Goal: Task Accomplishment & Management: Manage account settings

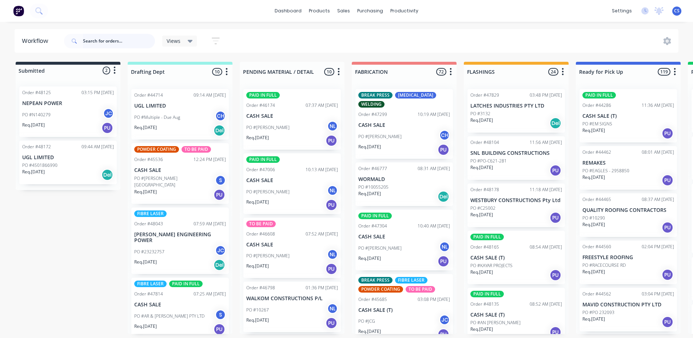
click at [89, 41] on input "text" at bounding box center [119, 41] width 72 height 15
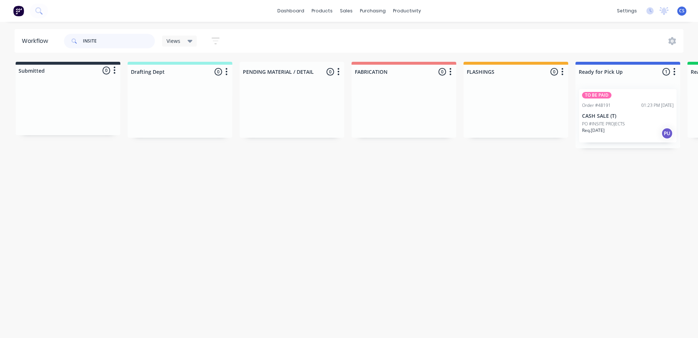
type input "INSITE"
click at [619, 116] on p "CASH SALE (T)" at bounding box center [628, 116] width 92 height 6
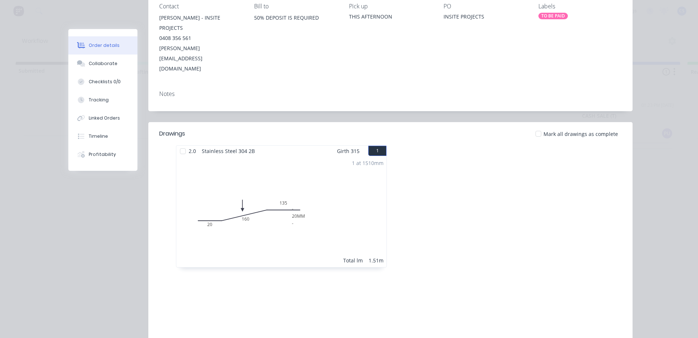
scroll to position [109, 0]
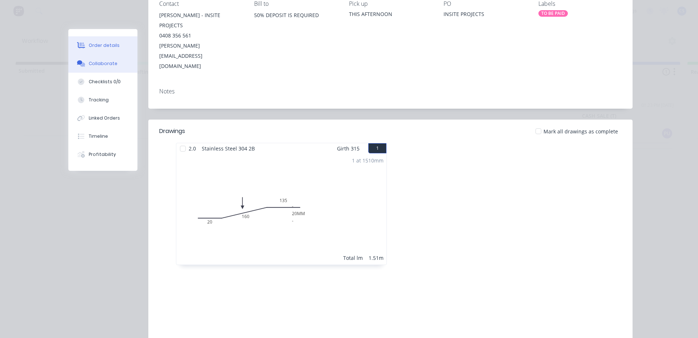
click at [105, 66] on div "Collaborate" at bounding box center [103, 63] width 29 height 7
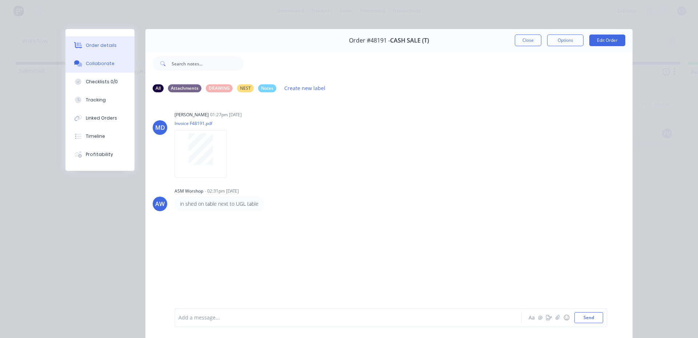
click at [79, 47] on icon at bounding box center [78, 45] width 8 height 6
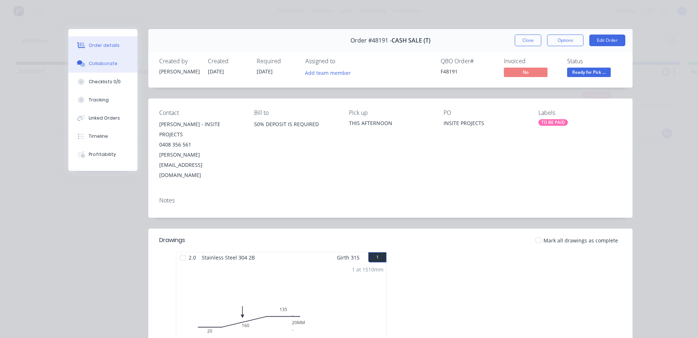
click at [107, 61] on div "Collaborate" at bounding box center [103, 63] width 29 height 7
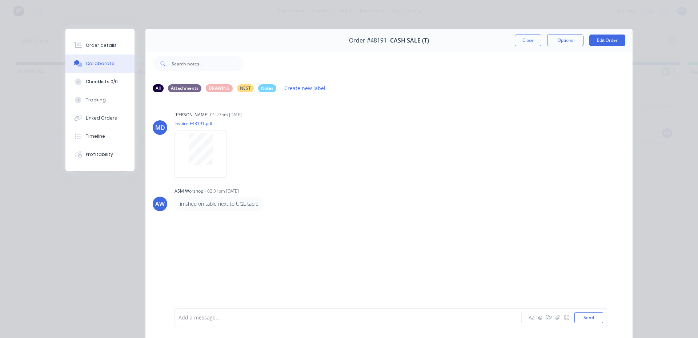
drag, startPoint x: 520, startPoint y: 39, endPoint x: 533, endPoint y: 261, distance: 223.3
click at [534, 256] on div "Order #48191 - CASH SALE (T) Close Options Edit Order All Attachments DRAWING N…" at bounding box center [348, 188] width 567 height 319
click at [546, 318] on icon "button" at bounding box center [549, 317] width 6 height 5
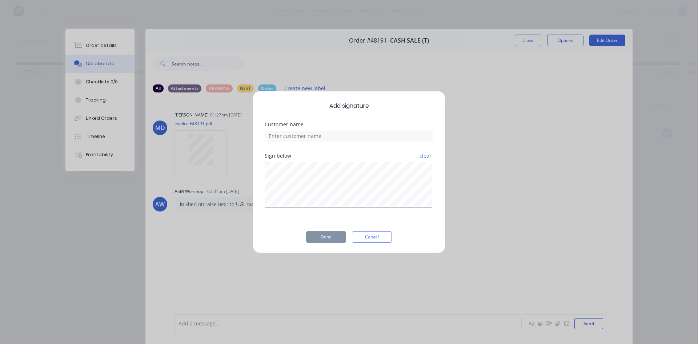
click at [383, 142] on div "Customer name" at bounding box center [349, 137] width 169 height 31
click at [402, 132] on input at bounding box center [349, 136] width 169 height 11
type input "TOM"
click at [424, 156] on button "clear" at bounding box center [425, 155] width 13 height 13
click at [334, 235] on button "Done" at bounding box center [326, 237] width 40 height 12
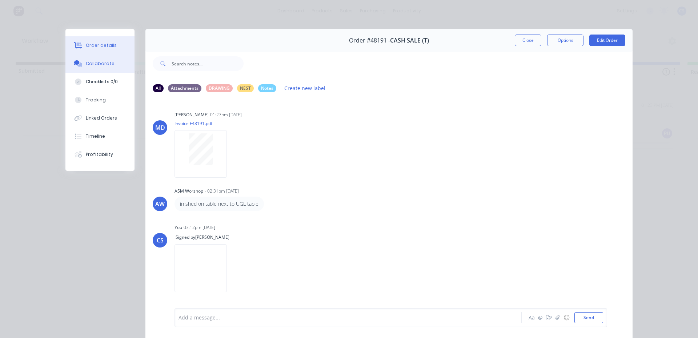
click at [117, 45] on button "Order details" at bounding box center [99, 45] width 69 height 18
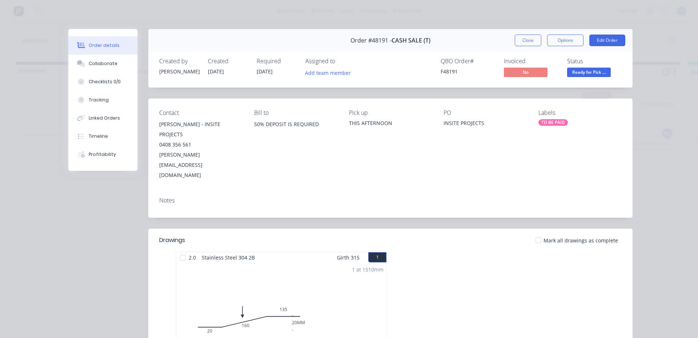
click at [587, 75] on span "Ready for Pick ..." at bounding box center [589, 72] width 44 height 9
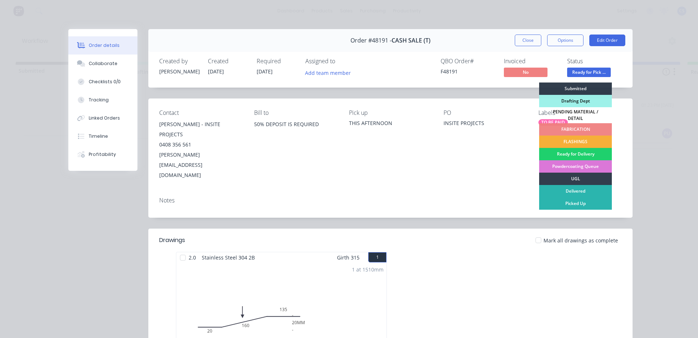
drag, startPoint x: 561, startPoint y: 199, endPoint x: 604, endPoint y: 69, distance: 137.5
click at [561, 197] on div "Picked Up" at bounding box center [575, 203] width 73 height 12
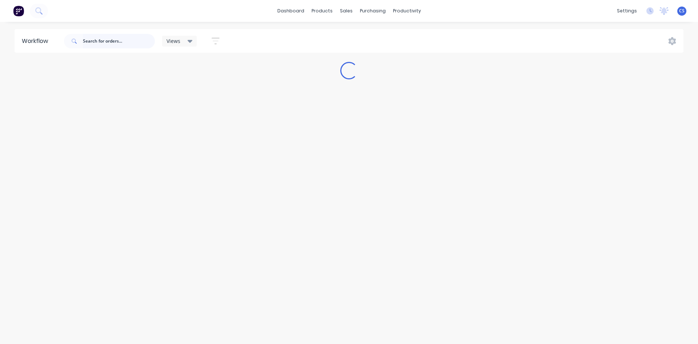
click at [85, 37] on input "text" at bounding box center [119, 41] width 72 height 15
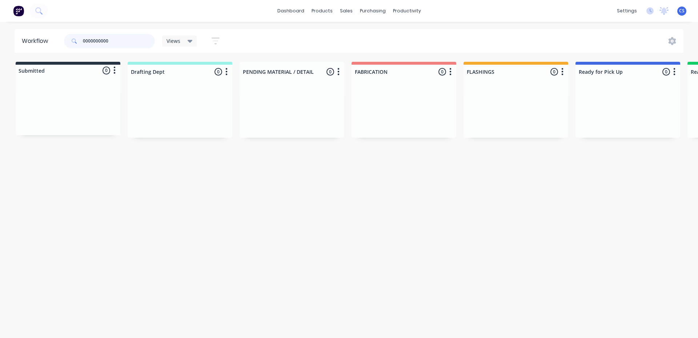
type input "0000000000"
